Goal: Information Seeking & Learning: Learn about a topic

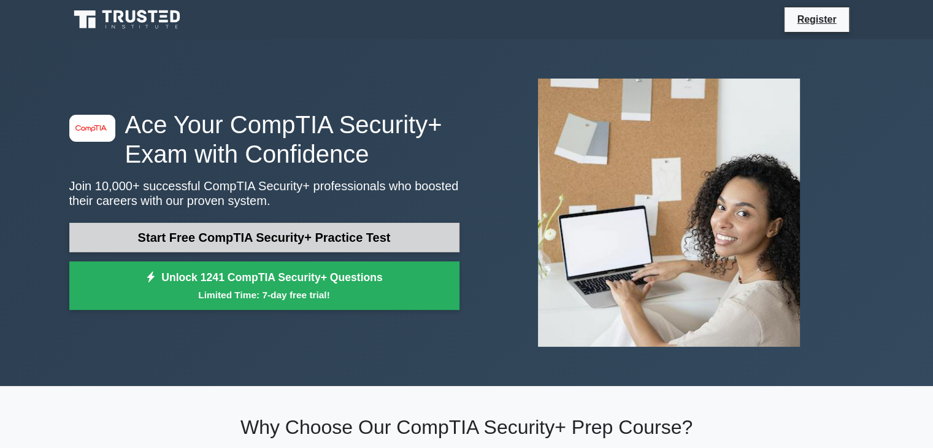
click at [310, 232] on link "Start Free CompTIA Security+ Practice Test" at bounding box center [264, 237] width 390 height 29
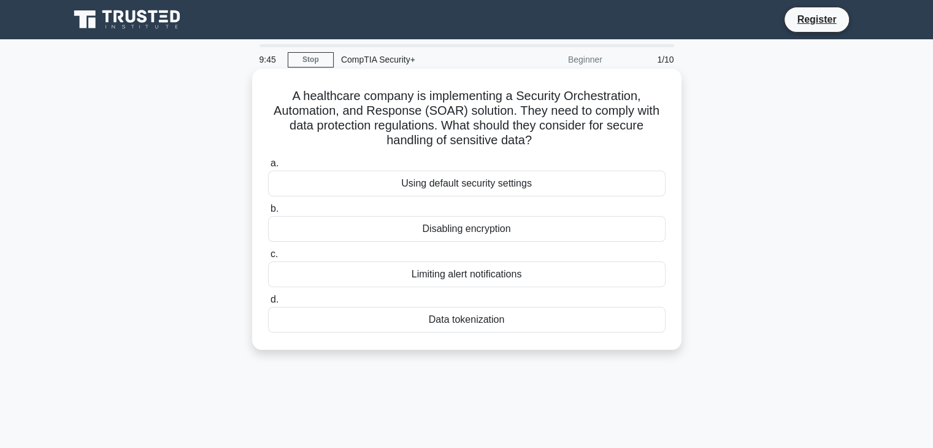
click at [503, 181] on div "Using default security settings" at bounding box center [466, 183] width 397 height 26
click at [268, 167] on input "a. Using default security settings" at bounding box center [268, 163] width 0 height 8
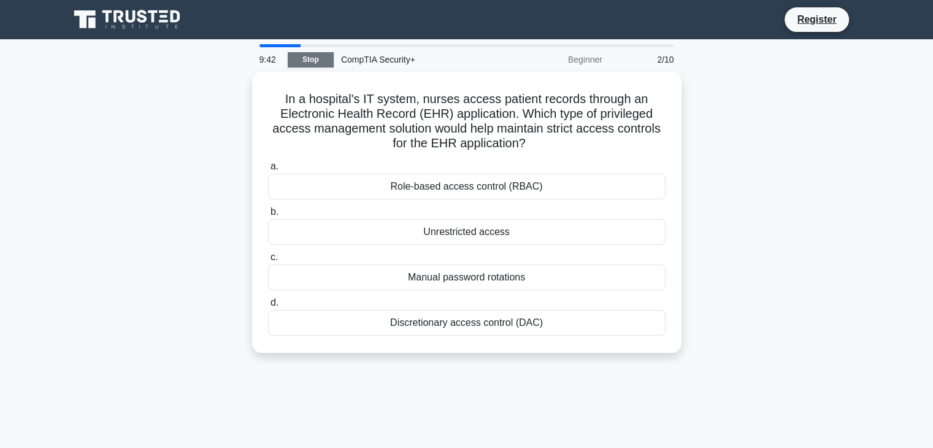
click at [314, 61] on link "Stop" at bounding box center [311, 59] width 46 height 15
